Goal: Task Accomplishment & Management: Manage account settings

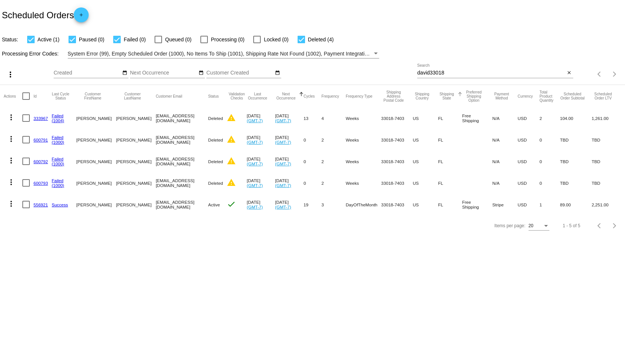
click at [470, 72] on input "david33018" at bounding box center [491, 73] width 148 height 6
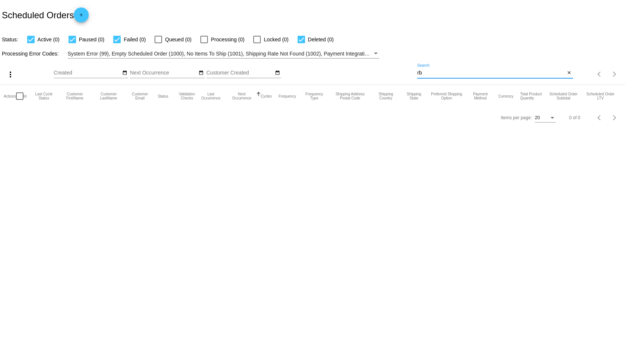
type input "r"
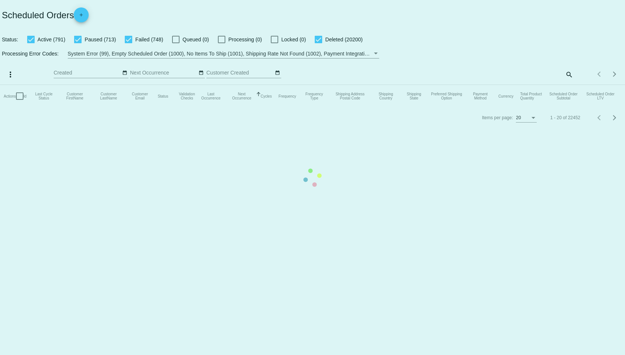
click at [563, 85] on mat-table "Actions Id Last Cycle Status Customer FirstName Customer LastName Customer Emai…" at bounding box center [312, 96] width 625 height 22
click at [569, 85] on mat-table "Actions Id Last Cycle Status Customer FirstName Customer LastName Customer Emai…" at bounding box center [312, 96] width 625 height 22
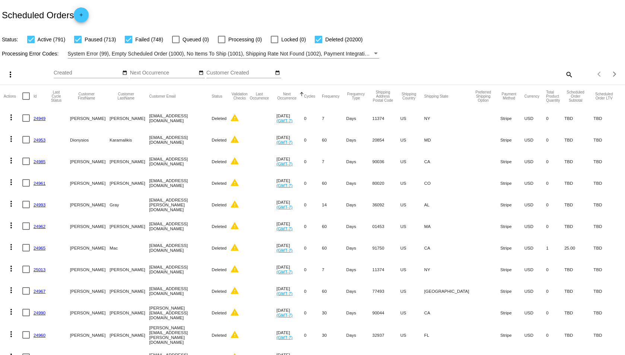
click at [564, 76] on mat-icon "search" at bounding box center [568, 75] width 9 height 12
drag, startPoint x: 464, startPoint y: 76, endPoint x: 449, endPoint y: 72, distance: 16.3
click at [453, 73] on div "Search" at bounding box center [495, 71] width 156 height 15
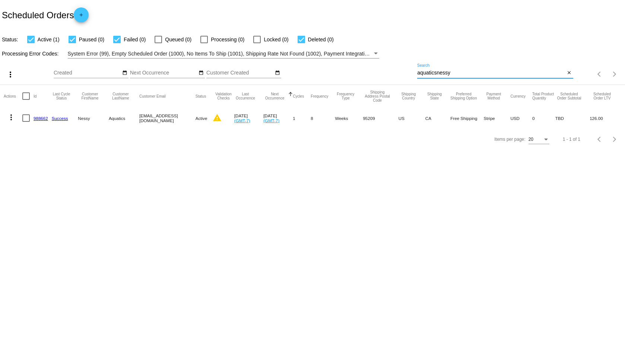
type input "aquaticsnessy"
click at [37, 120] on link "988662" at bounding box center [41, 118] width 15 height 5
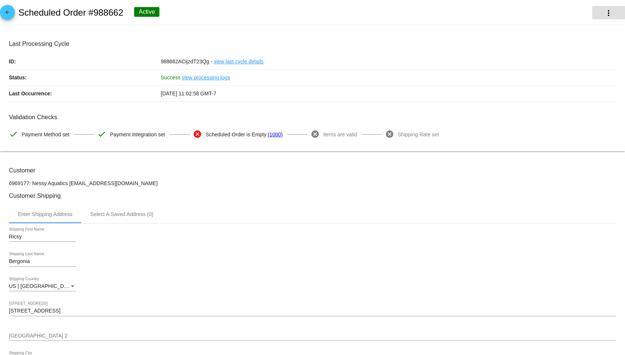
click at [596, 9] on button "more_vert" at bounding box center [608, 12] width 33 height 13
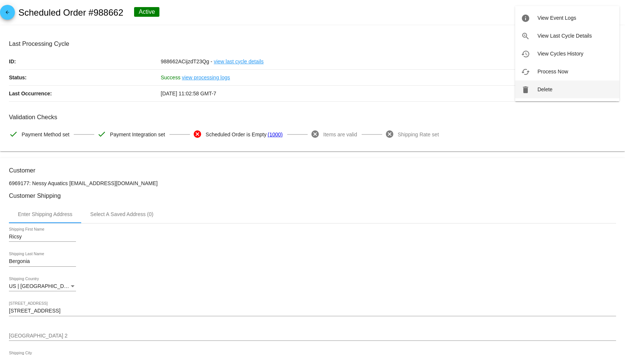
click at [555, 85] on button "delete Delete" at bounding box center [567, 89] width 104 height 18
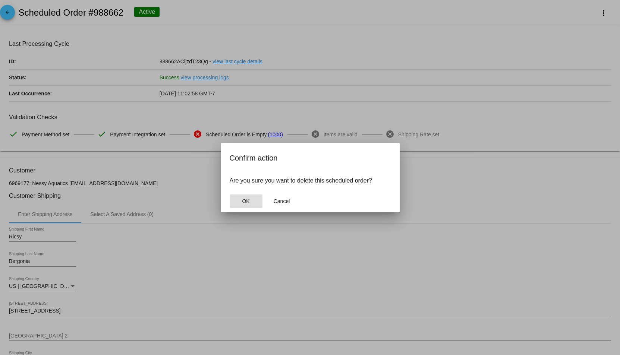
click at [241, 202] on button "OK" at bounding box center [246, 200] width 33 height 13
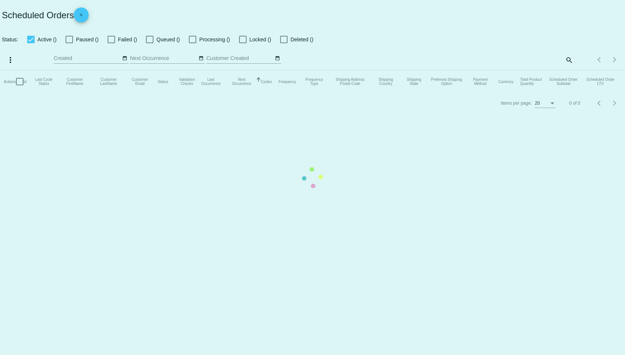
checkbox input "true"
